Goal: Information Seeking & Learning: Learn about a topic

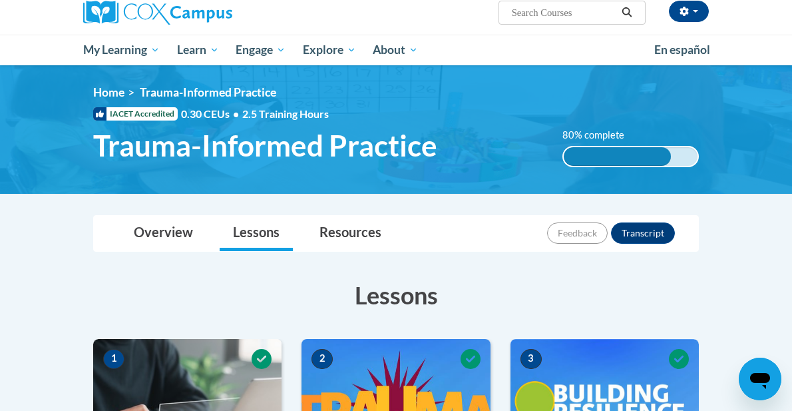
scroll to position [89, 0]
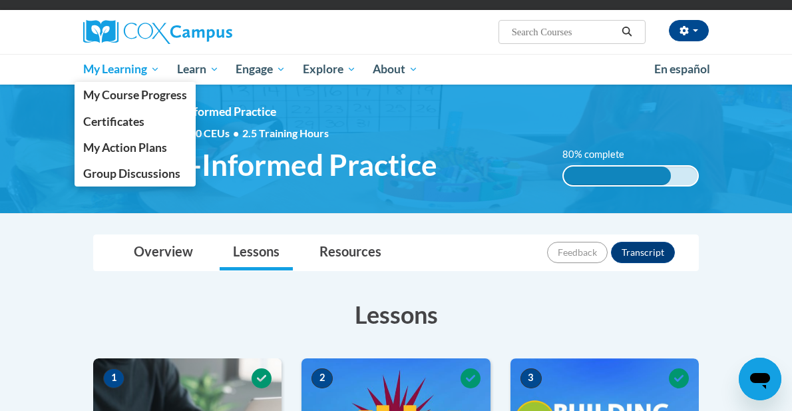
click at [134, 71] on span "My Learning" at bounding box center [121, 69] width 77 height 16
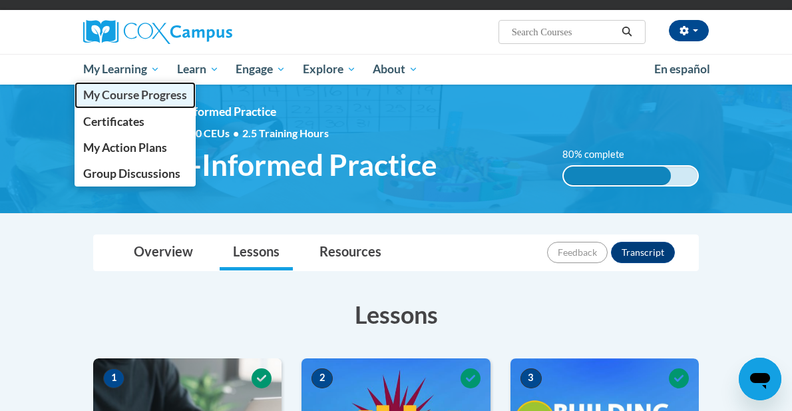
click at [140, 97] on span "My Course Progress" at bounding box center [135, 95] width 104 height 14
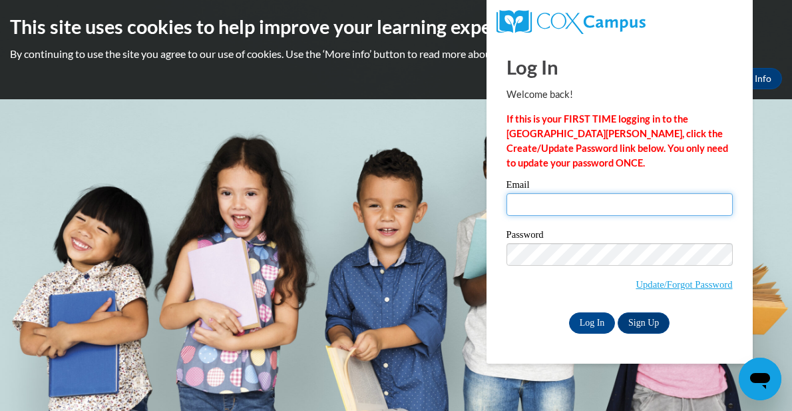
click at [519, 208] on input "Email" at bounding box center [620, 204] width 226 height 23
type input "tliu73@jhu.edu"
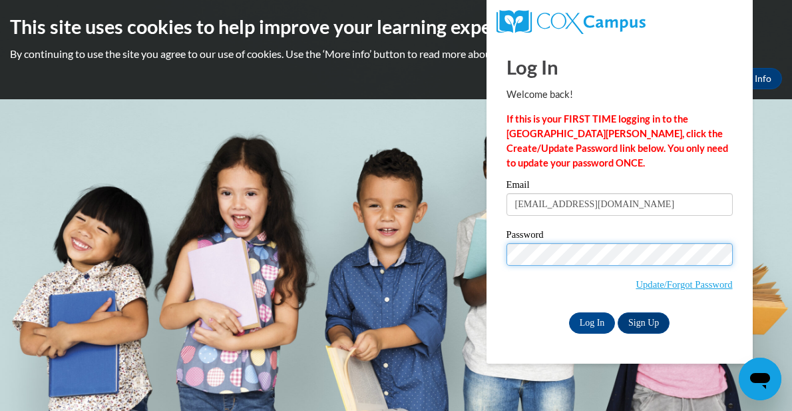
click at [569, 312] on input "Log In" at bounding box center [592, 322] width 47 height 21
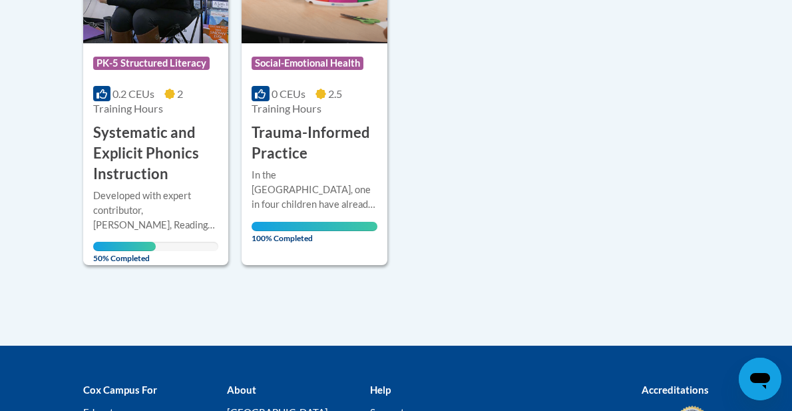
scroll to position [436, 0]
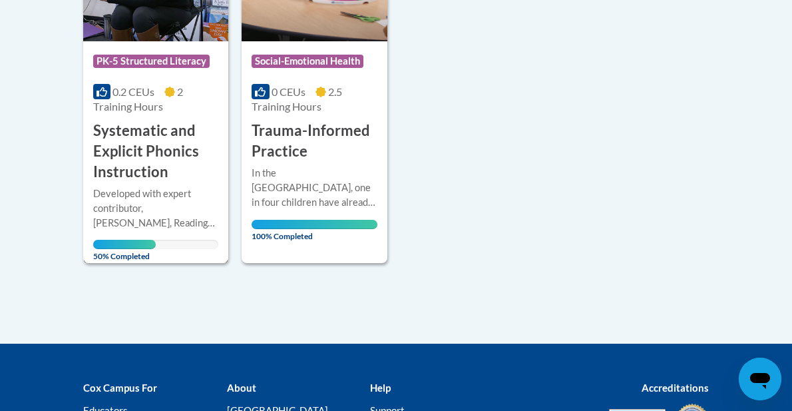
click at [156, 162] on h3 "Systematic and Explicit Phonics Instruction" at bounding box center [155, 150] width 125 height 61
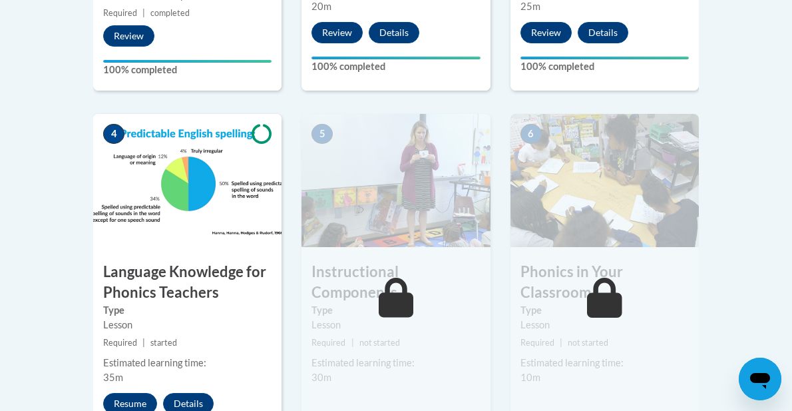
scroll to position [724, 0]
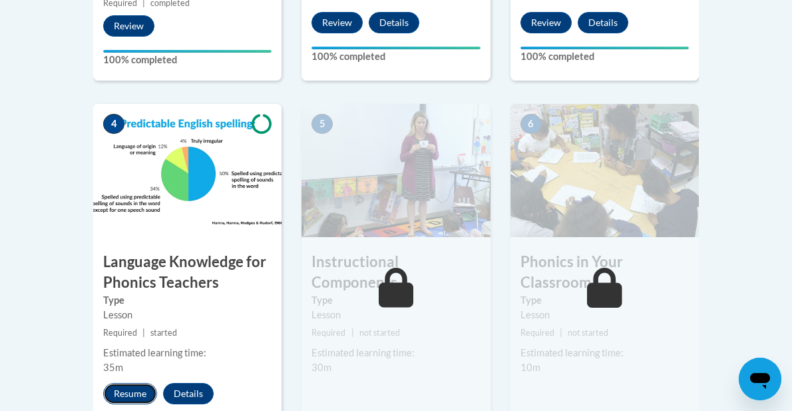
click at [142, 389] on button "Resume" at bounding box center [130, 393] width 54 height 21
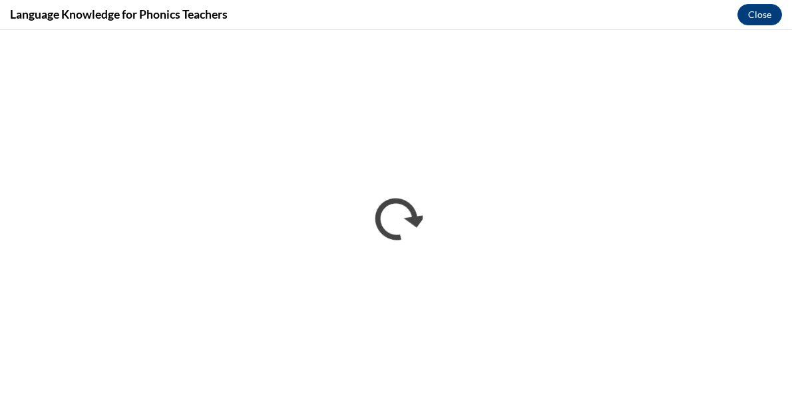
scroll to position [0, 0]
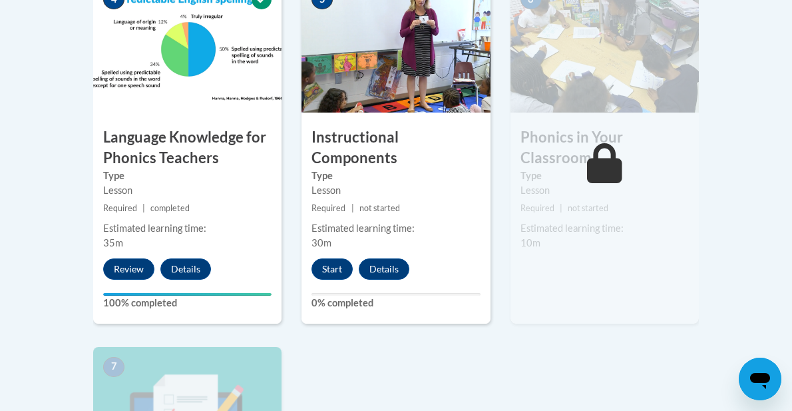
scroll to position [851, 0]
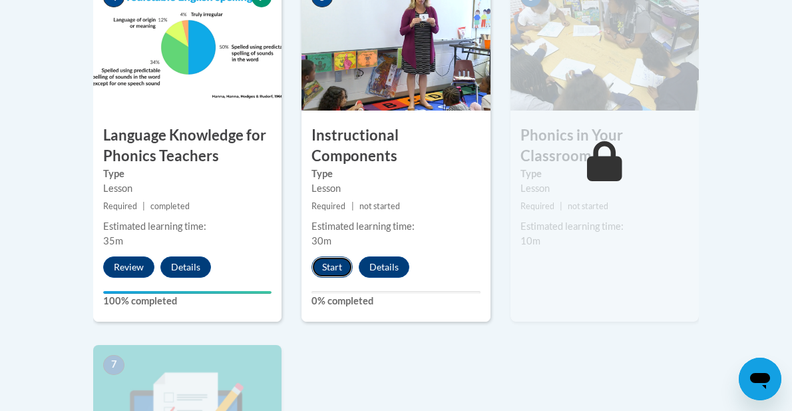
click at [330, 264] on button "Start" at bounding box center [332, 266] width 41 height 21
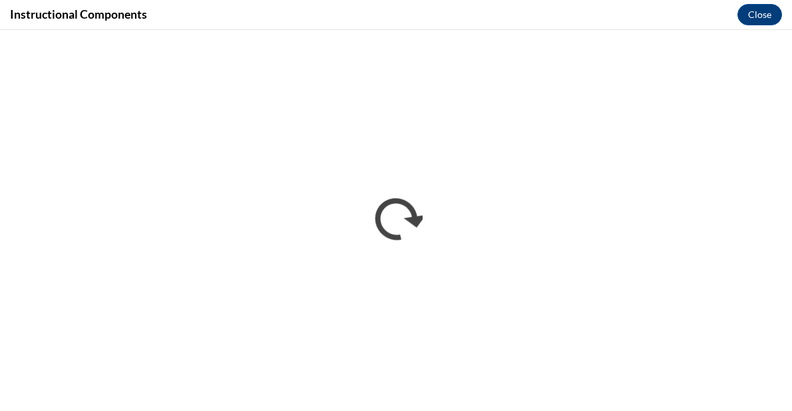
scroll to position [0, 0]
